Goal: Task Accomplishment & Management: Complete application form

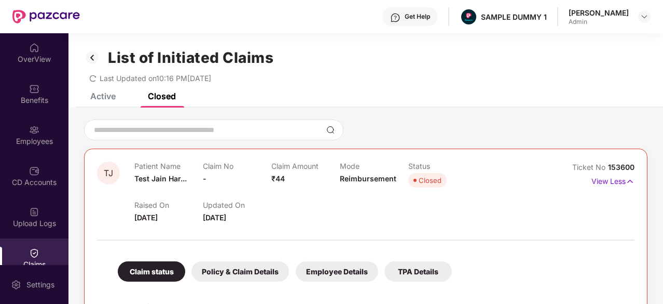
click at [646, 13] on img at bounding box center [645, 16] width 8 height 8
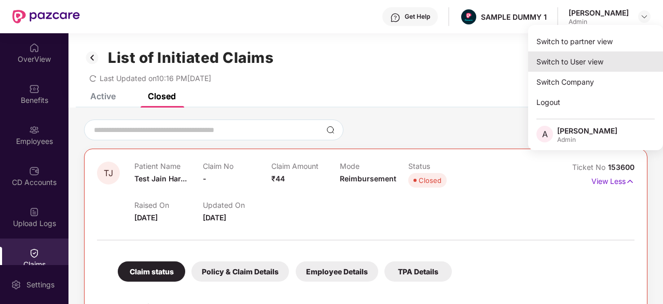
click at [594, 64] on div "Switch to User view" at bounding box center [595, 61] width 135 height 20
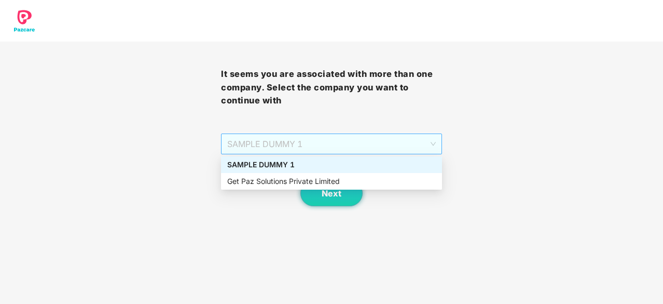
click at [363, 147] on span "SAMPLE DUMMY 1" at bounding box center [331, 144] width 209 height 20
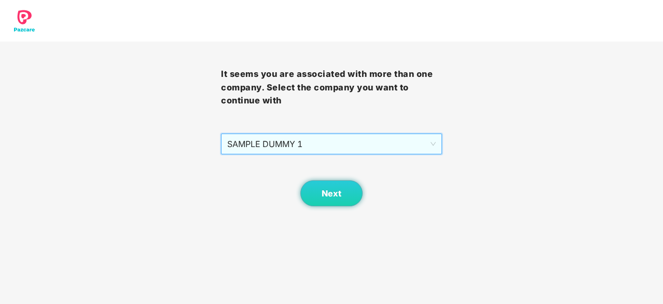
click at [363, 147] on span "SAMPLE DUMMY 1" at bounding box center [331, 144] width 209 height 20
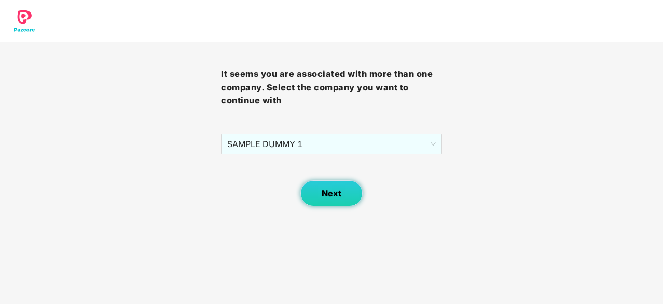
click at [342, 181] on button "Next" at bounding box center [332, 193] width 62 height 26
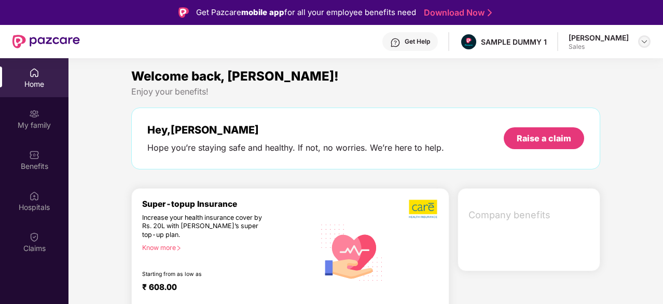
click at [642, 44] on img at bounding box center [645, 41] width 8 height 8
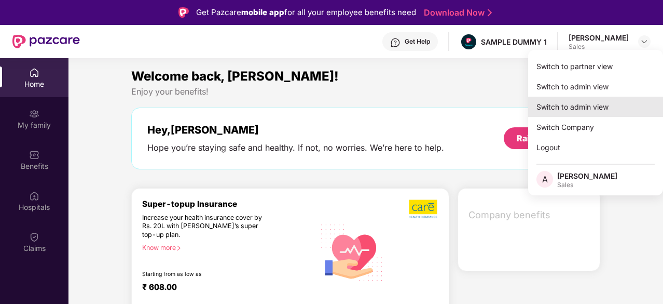
click at [565, 99] on div "Switch to admin view" at bounding box center [595, 107] width 135 height 20
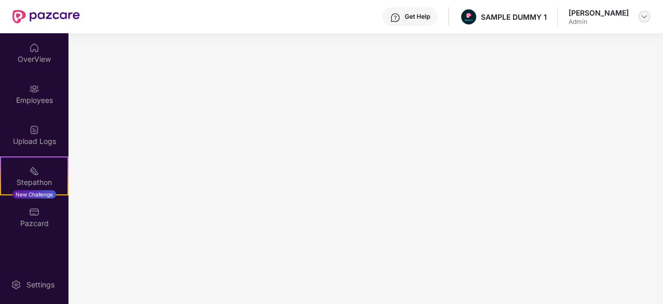
click at [644, 18] on img at bounding box center [645, 16] width 8 height 8
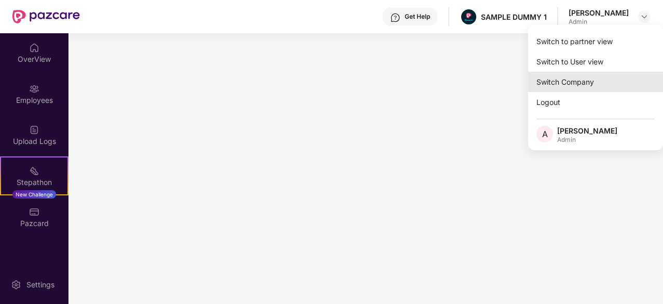
click at [601, 82] on div "Switch Company" at bounding box center [595, 82] width 135 height 20
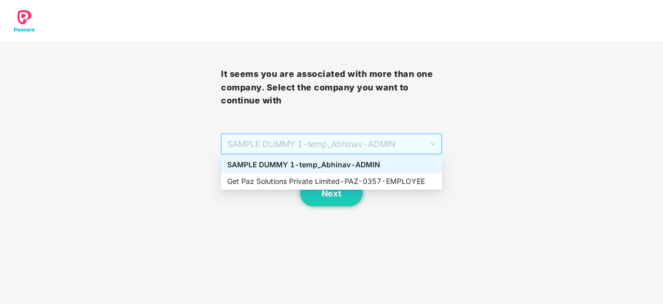
click at [399, 147] on span "SAMPLE DUMMY 1 - temp_Abhinav - ADMIN" at bounding box center [331, 144] width 209 height 20
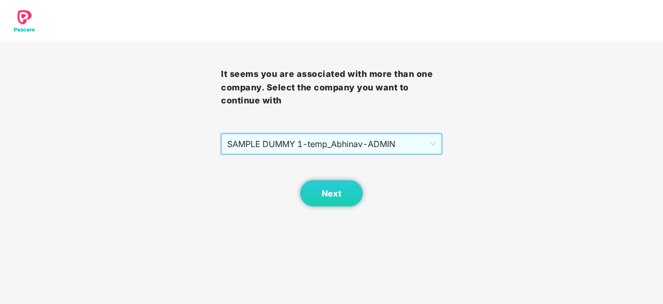
click at [399, 147] on span "SAMPLE DUMMY 1 - temp_Abhinav - ADMIN" at bounding box center [331, 144] width 209 height 20
click at [353, 205] on button "Next" at bounding box center [332, 193] width 62 height 26
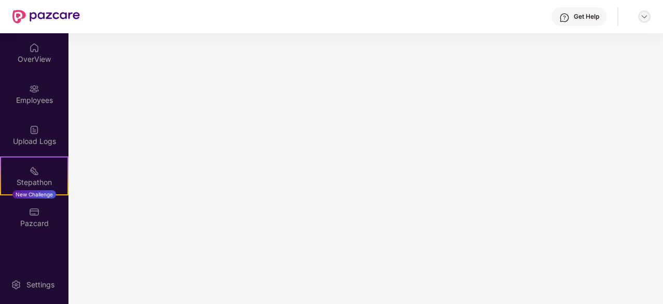
click at [640, 20] on div at bounding box center [644, 16] width 12 height 12
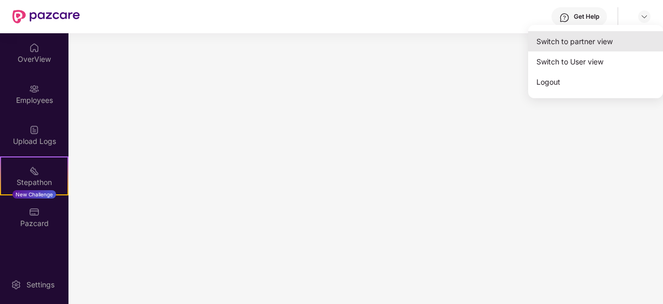
click at [613, 47] on div "Switch to partner view" at bounding box center [595, 41] width 135 height 20
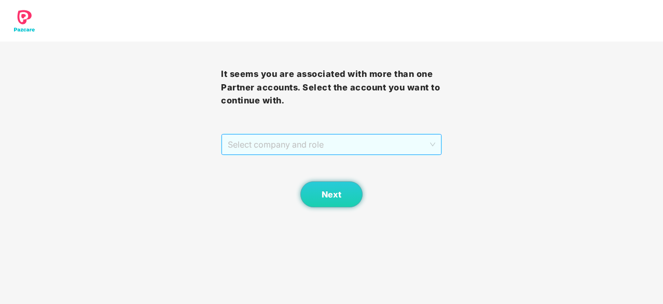
click at [373, 142] on span "Select company and role" at bounding box center [332, 144] width 208 height 20
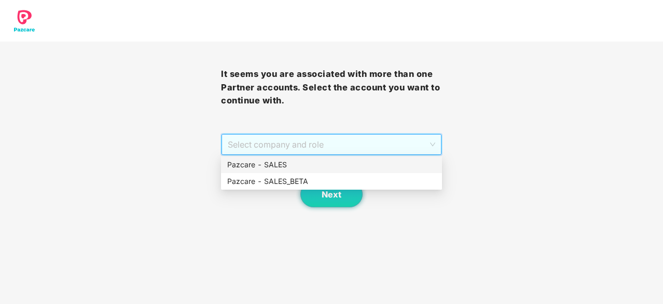
click at [347, 164] on div "Pazcare - SALES" at bounding box center [331, 164] width 209 height 11
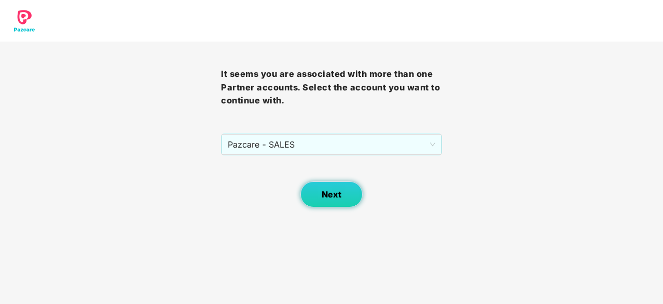
click at [336, 186] on button "Next" at bounding box center [332, 194] width 62 height 26
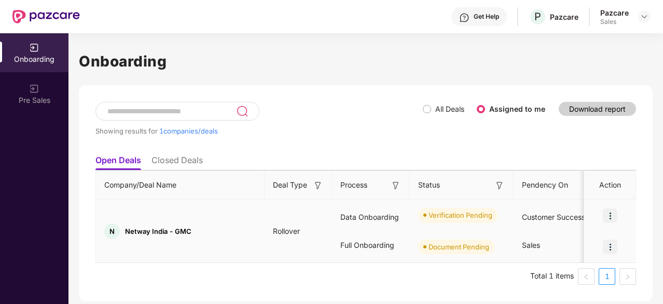
click at [615, 249] on img at bounding box center [610, 246] width 15 height 15
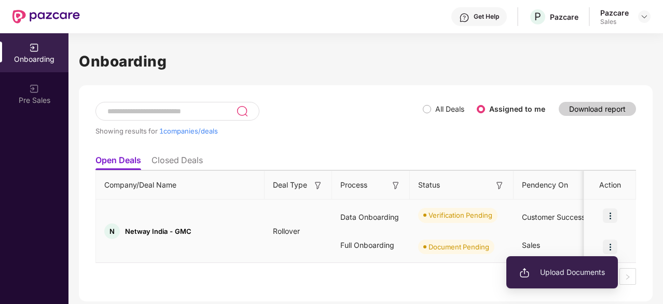
click at [583, 266] on span "Upload Documents" at bounding box center [563, 271] width 86 height 11
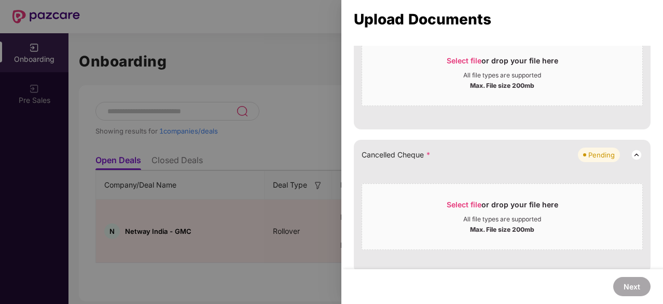
scroll to position [580, 0]
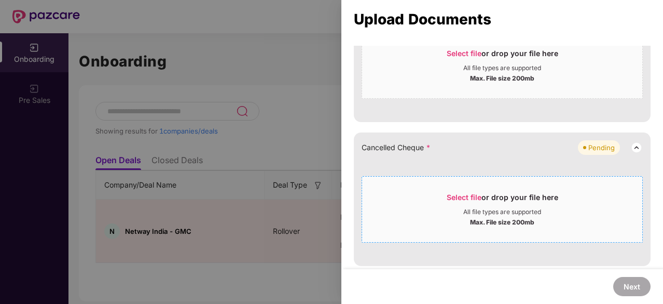
click at [458, 195] on span "Select file" at bounding box center [464, 197] width 35 height 9
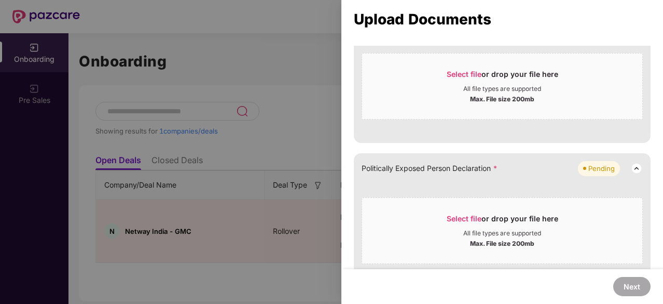
scroll to position [312, 0]
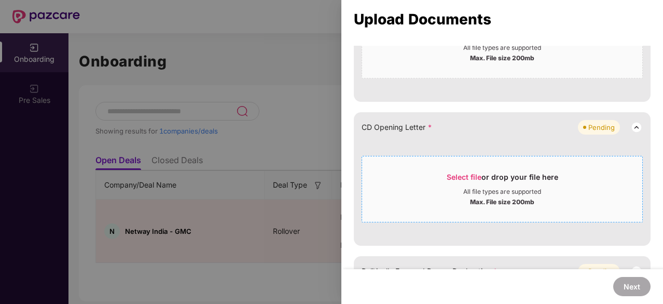
click at [469, 170] on span "Select file or drop your file here All file types are supported Max. File size …" at bounding box center [502, 189] width 280 height 50
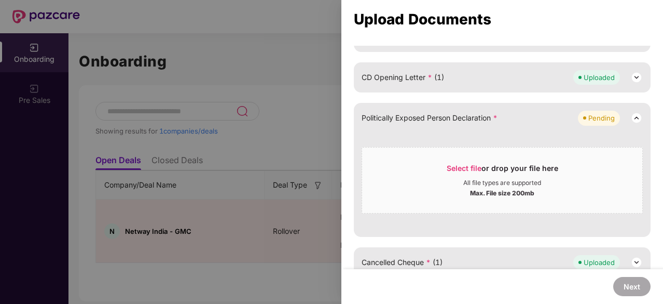
scroll to position [362, 0]
click at [465, 165] on span "Select file" at bounding box center [464, 167] width 35 height 9
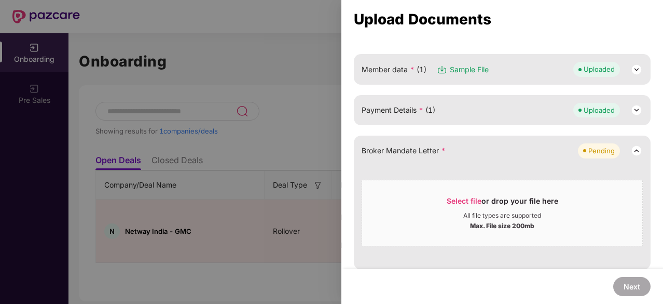
scroll to position [143, 0]
click at [454, 199] on span "Select file" at bounding box center [464, 201] width 35 height 9
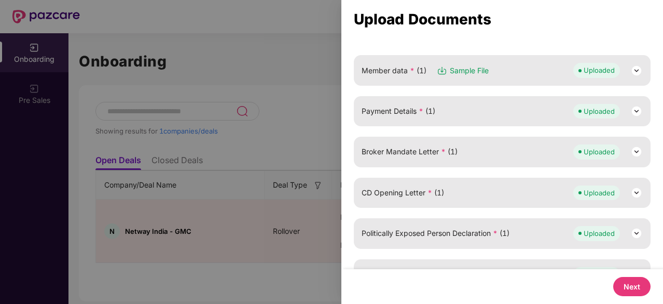
click at [633, 284] on button "Next" at bounding box center [632, 286] width 37 height 19
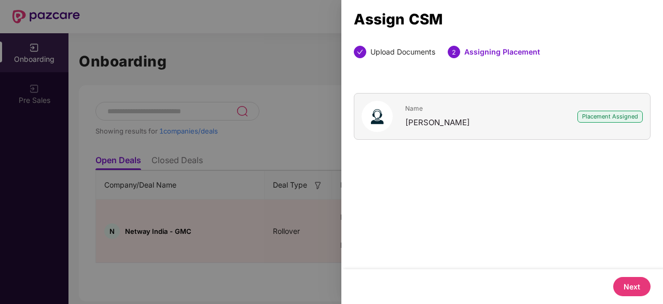
click at [633, 284] on button "Next" at bounding box center [632, 286] width 37 height 19
